Goal: Subscribe to service/newsletter

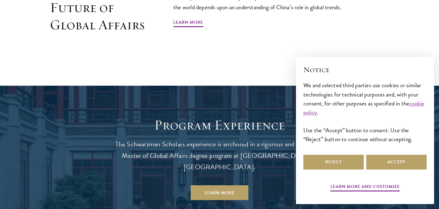
scroll to position [437, 0]
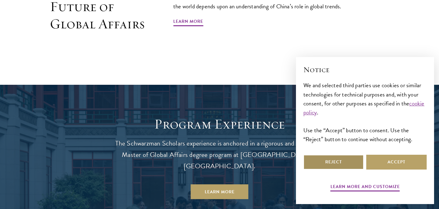
click at [329, 162] on button "Reject" at bounding box center [333, 162] width 60 height 15
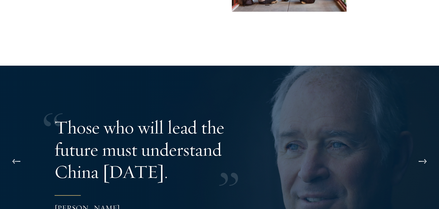
scroll to position [1161, 0]
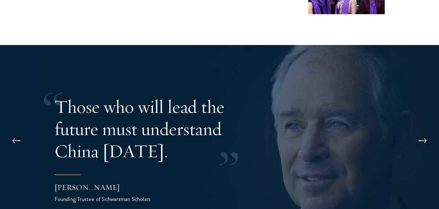
click at [418, 132] on button at bounding box center [422, 140] width 20 height 17
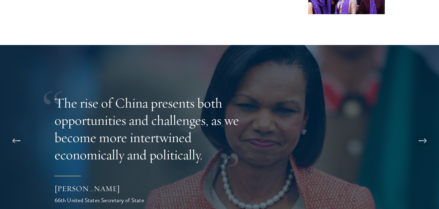
click at [418, 132] on button at bounding box center [422, 140] width 20 height 17
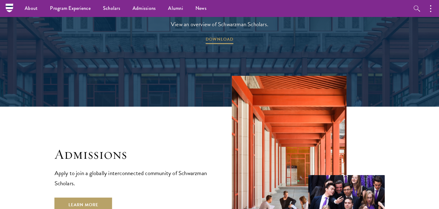
scroll to position [916, 0]
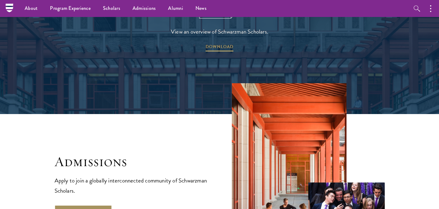
click at [74, 205] on link "Learn More" at bounding box center [84, 212] width 58 height 15
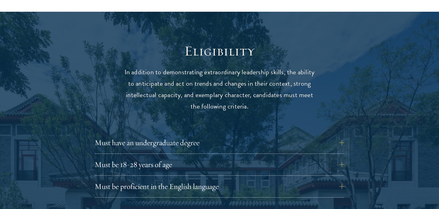
scroll to position [779, 0]
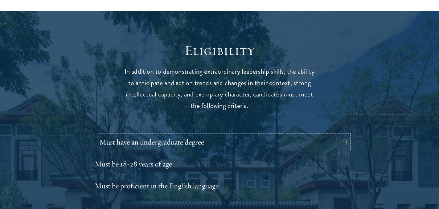
click at [328, 135] on button "Must have an undergraduate degree" at bounding box center [223, 142] width 249 height 15
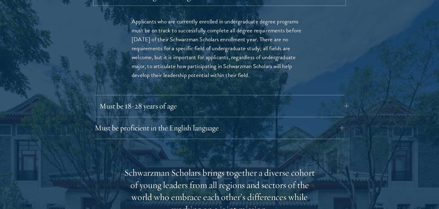
scroll to position [925, 0]
click at [169, 98] on button "Must be 18-28 years of age" at bounding box center [223, 105] width 249 height 15
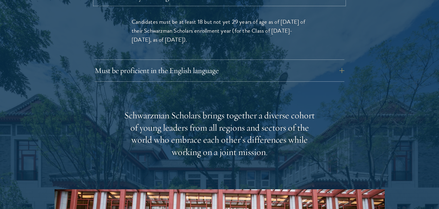
scroll to position [947, 0]
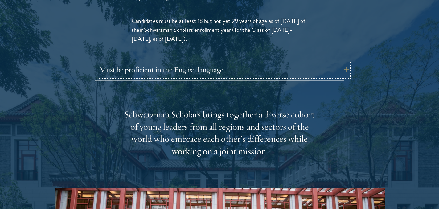
click at [213, 62] on button "Must be proficient in the English language" at bounding box center [223, 69] width 249 height 15
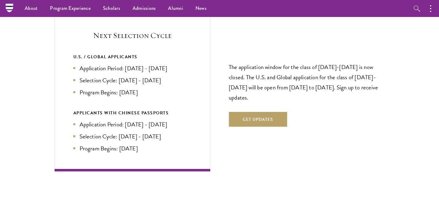
scroll to position [1484, 0]
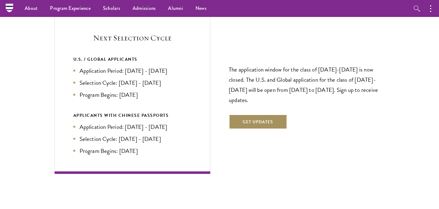
click at [255, 114] on button "Get Updates" at bounding box center [257, 121] width 58 height 15
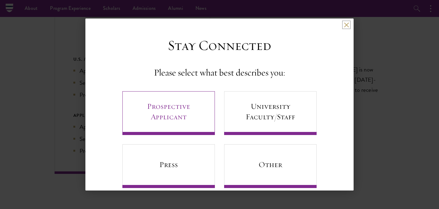
scroll to position [11, 0]
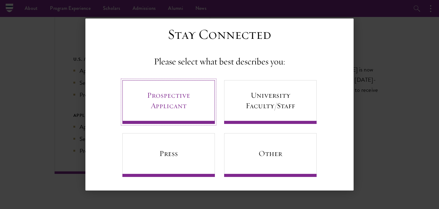
click at [184, 105] on link "Prospective Applicant" at bounding box center [168, 102] width 92 height 44
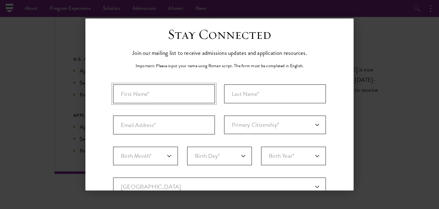
click at [171, 95] on input "First Name*" at bounding box center [164, 93] width 102 height 19
type input "[PERSON_NAME]"
type input "Okiror"
type input "[EMAIL_ADDRESS][DOMAIN_NAME]"
select select "UG"
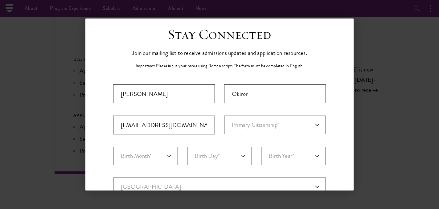
type input "Kampala"
select select
click at [269, 121] on select "Primary Citizenship* [GEOGRAPHIC_DATA] [DEMOGRAPHIC_DATA] [DEMOGRAPHIC_DATA] [D…" at bounding box center [275, 124] width 102 height 18
select select "UG"
click at [224, 115] on select "Primary Citizenship* [GEOGRAPHIC_DATA] [DEMOGRAPHIC_DATA] [DEMOGRAPHIC_DATA] [D…" at bounding box center [275, 124] width 102 height 18
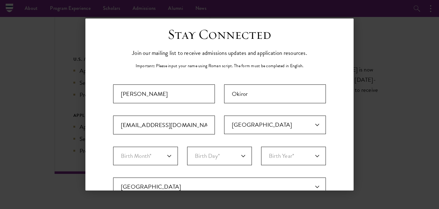
click at [266, 63] on p "Important: Please input your name using Roman script. The form must be complete…" at bounding box center [219, 66] width 168 height 6
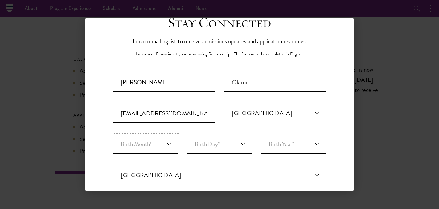
click at [167, 144] on select "Birth Month* January February March April May June July August September Octobe…" at bounding box center [145, 144] width 65 height 18
select select "06"
click at [113, 135] on select "Birth Month* January February March April May June July August September Octobe…" at bounding box center [145, 144] width 65 height 18
click at [207, 146] on select "Birth Day* 1 2 3 4 5 6 7 8 9 10 11 12 13 14 15 16 17 18 19 20 21 22 23 24 25 26…" at bounding box center [219, 144] width 65 height 18
select select "20"
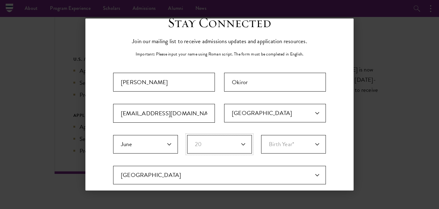
click at [187, 135] on select "Birth Day* 1 2 3 4 5 6 7 8 9 10 11 12 13 14 15 16 17 18 19 20 21 22 23 24 25 26…" at bounding box center [219, 144] width 65 height 18
click at [290, 144] on select "Birth Year* [DEMOGRAPHIC_DATA] [DEMOGRAPHIC_DATA] [DEMOGRAPHIC_DATA] [DEMOGRAPH…" at bounding box center [293, 144] width 65 height 18
select select "2000"
click at [261, 135] on select "Birth Year* [DEMOGRAPHIC_DATA] [DEMOGRAPHIC_DATA] [DEMOGRAPHIC_DATA] [DEMOGRAPH…" at bounding box center [293, 144] width 65 height 18
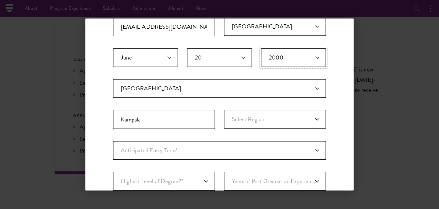
scroll to position [111, 0]
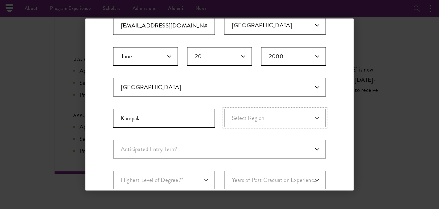
click at [253, 122] on select "Select Region [GEOGRAPHIC_DATA]" at bounding box center [275, 118] width 102 height 18
select select "Central"
click at [224, 109] on select "Select Region [GEOGRAPHIC_DATA]" at bounding box center [275, 118] width 102 height 18
click at [291, 118] on select "Select Region [GEOGRAPHIC_DATA]" at bounding box center [275, 118] width 102 height 18
select select
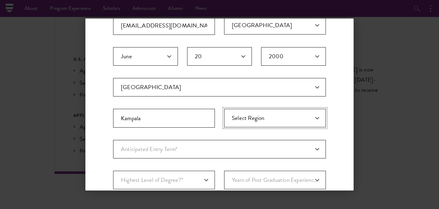
click at [224, 109] on select "Select Region [GEOGRAPHIC_DATA]" at bounding box center [275, 118] width 102 height 18
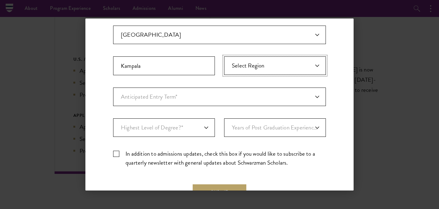
scroll to position [164, 0]
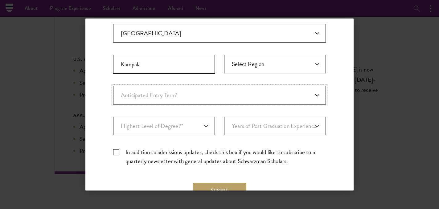
click at [192, 92] on select "Anticipated Entry Term* [DATE] (Application opens [DATE]) Just Exploring" at bounding box center [219, 95] width 212 height 18
click at [56, 53] on div "Back Stay Connected Please select what best describes you: Prospective Applican…" at bounding box center [219, 104] width 439 height 172
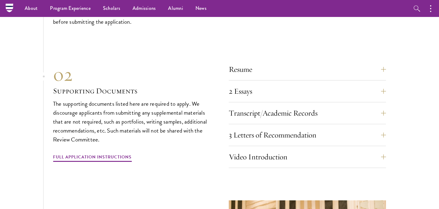
scroll to position [2075, 0]
